Goal: Information Seeking & Learning: Learn about a topic

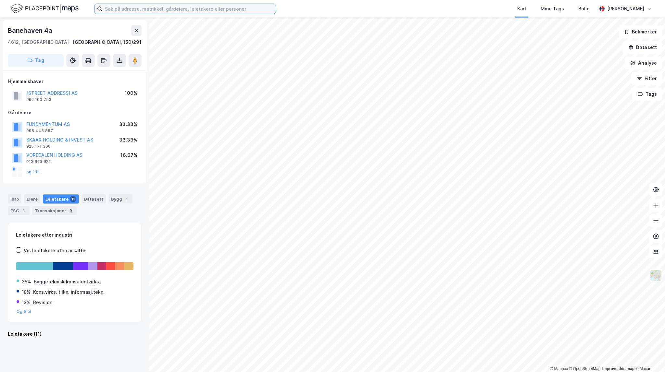
click at [217, 10] on input at bounding box center [188, 9] width 173 height 10
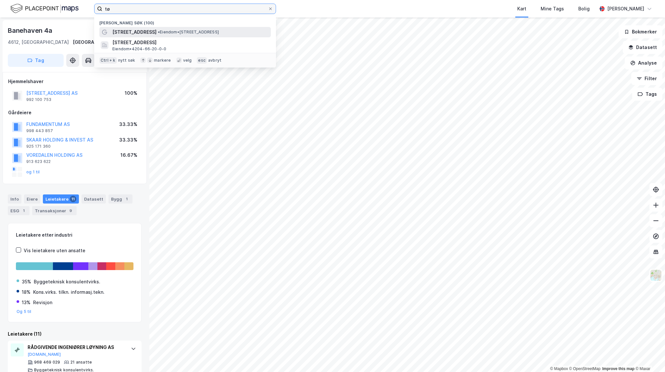
type input "tø"
click at [214, 30] on span "• Eiendom • [STREET_ADDRESS]" at bounding box center [188, 32] width 61 height 5
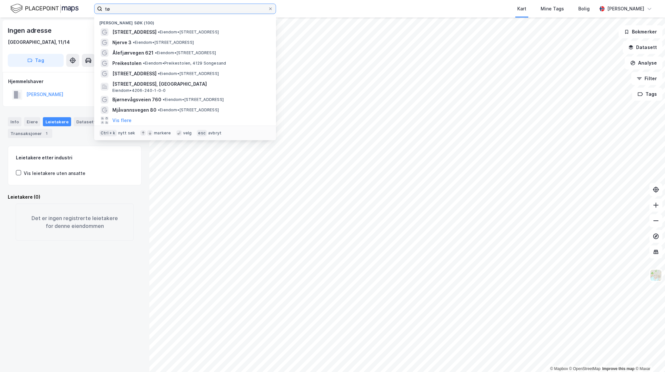
click at [123, 6] on input "tø" at bounding box center [184, 9] width 165 height 10
click at [138, 28] on span "[STREET_ADDRESS]" at bounding box center [134, 32] width 44 height 8
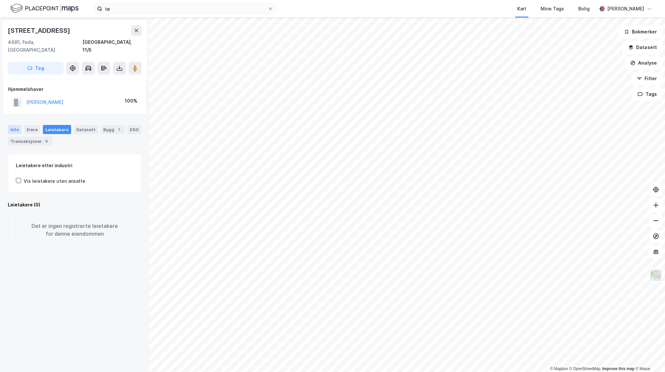
click at [14, 125] on div "Info" at bounding box center [15, 129] width 14 height 9
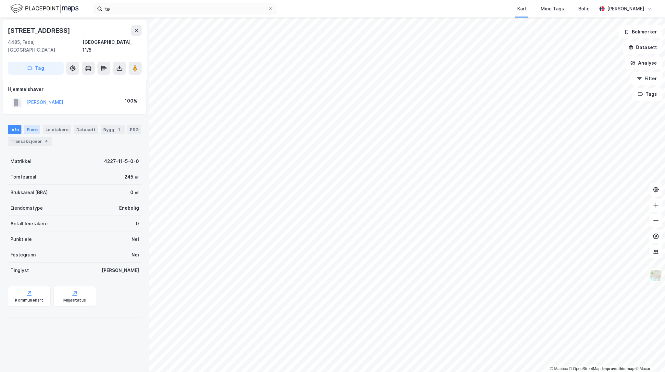
click at [31, 125] on div "Eiere" at bounding box center [32, 129] width 16 height 9
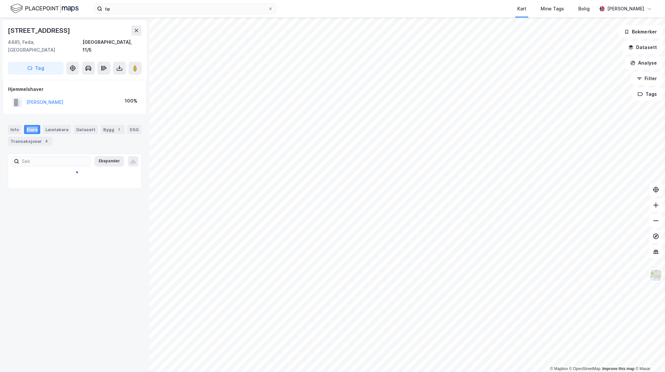
click at [31, 125] on div "Eiere" at bounding box center [32, 129] width 16 height 9
click at [31, 137] on div "Transaksjoner 4" at bounding box center [30, 141] width 44 height 9
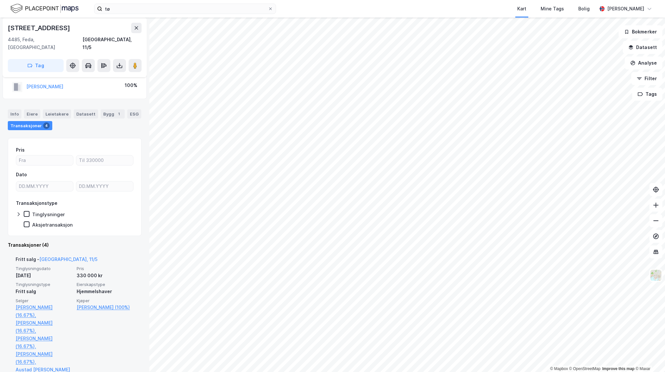
scroll to position [36, 0]
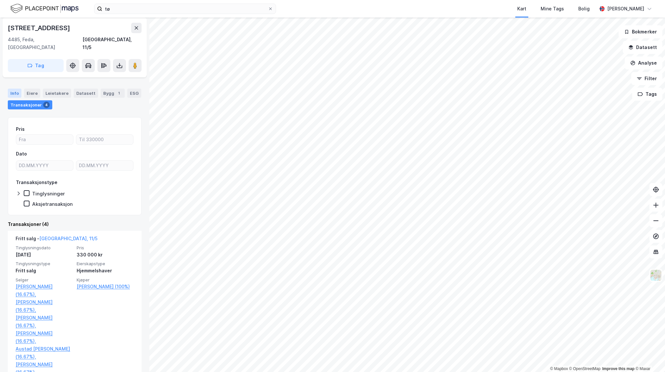
click at [10, 89] on div "Info" at bounding box center [15, 93] width 14 height 9
